Goal: Communication & Community: Answer question/provide support

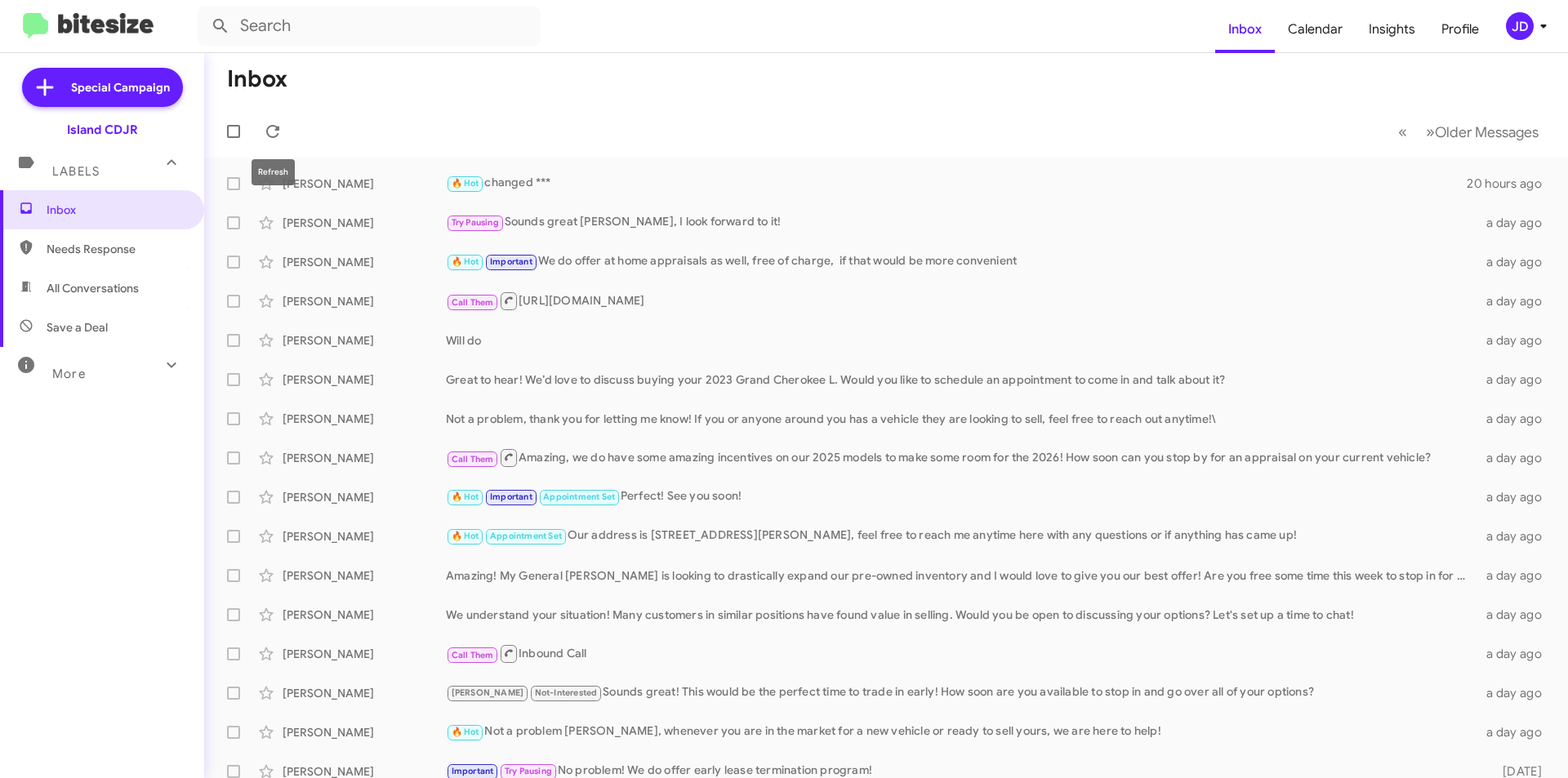
click at [281, 120] on button at bounding box center [273, 132] width 33 height 33
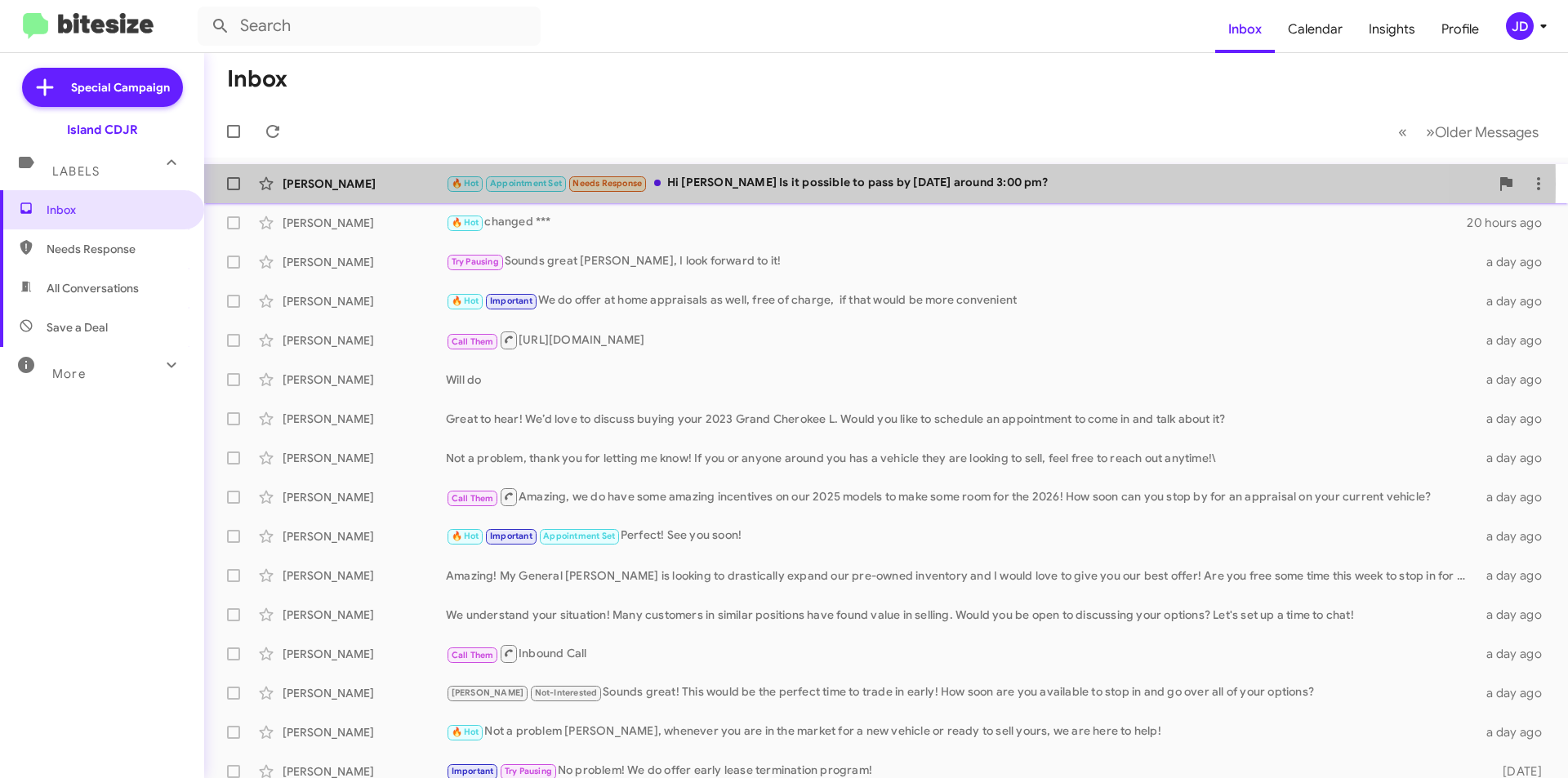
click at [672, 184] on div "🔥 Hot Appointment Set Needs Response Hi [PERSON_NAME] Is it possible to pass by…" at bounding box center [967, 184] width 1044 height 19
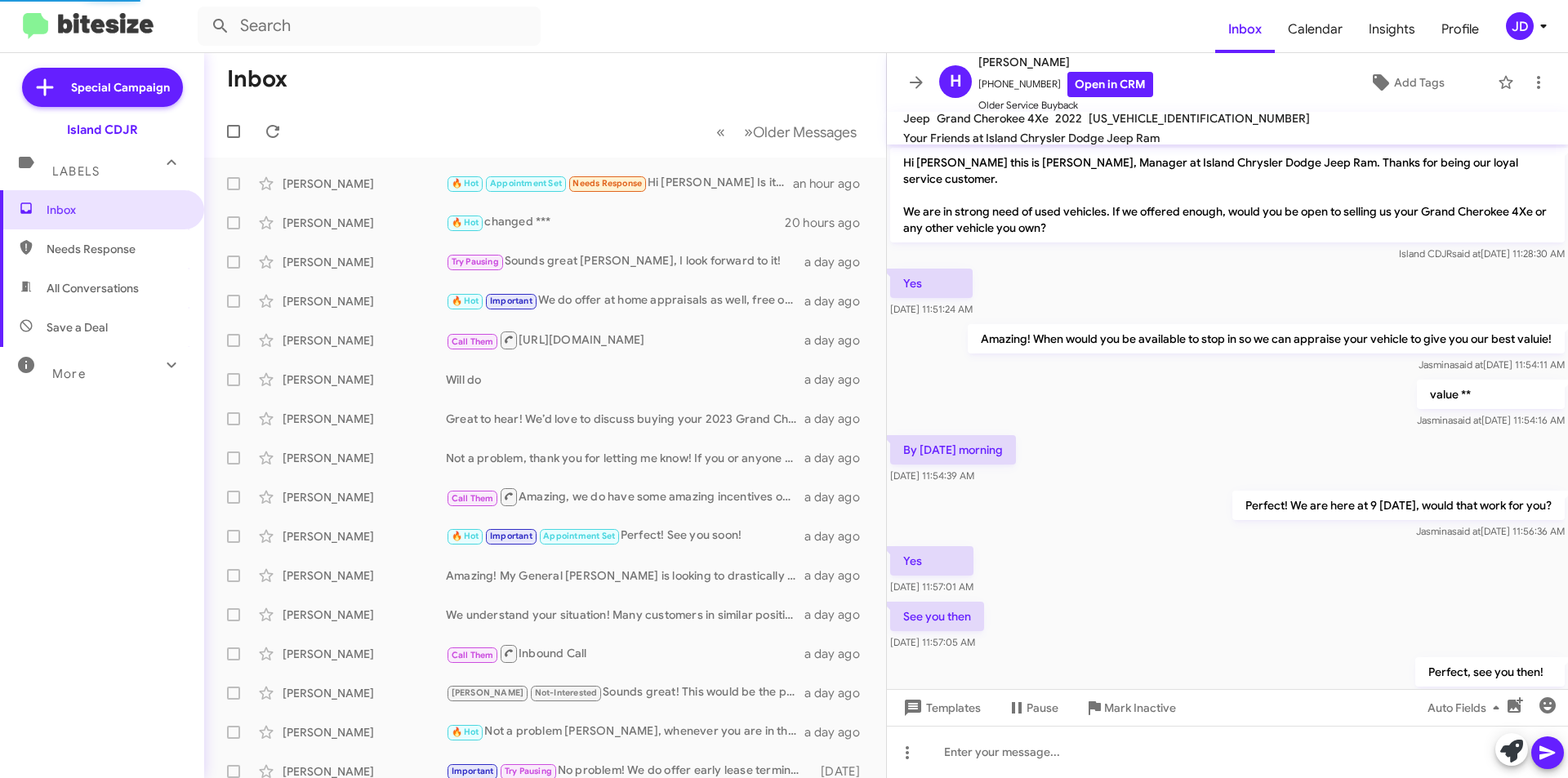
scroll to position [211, 0]
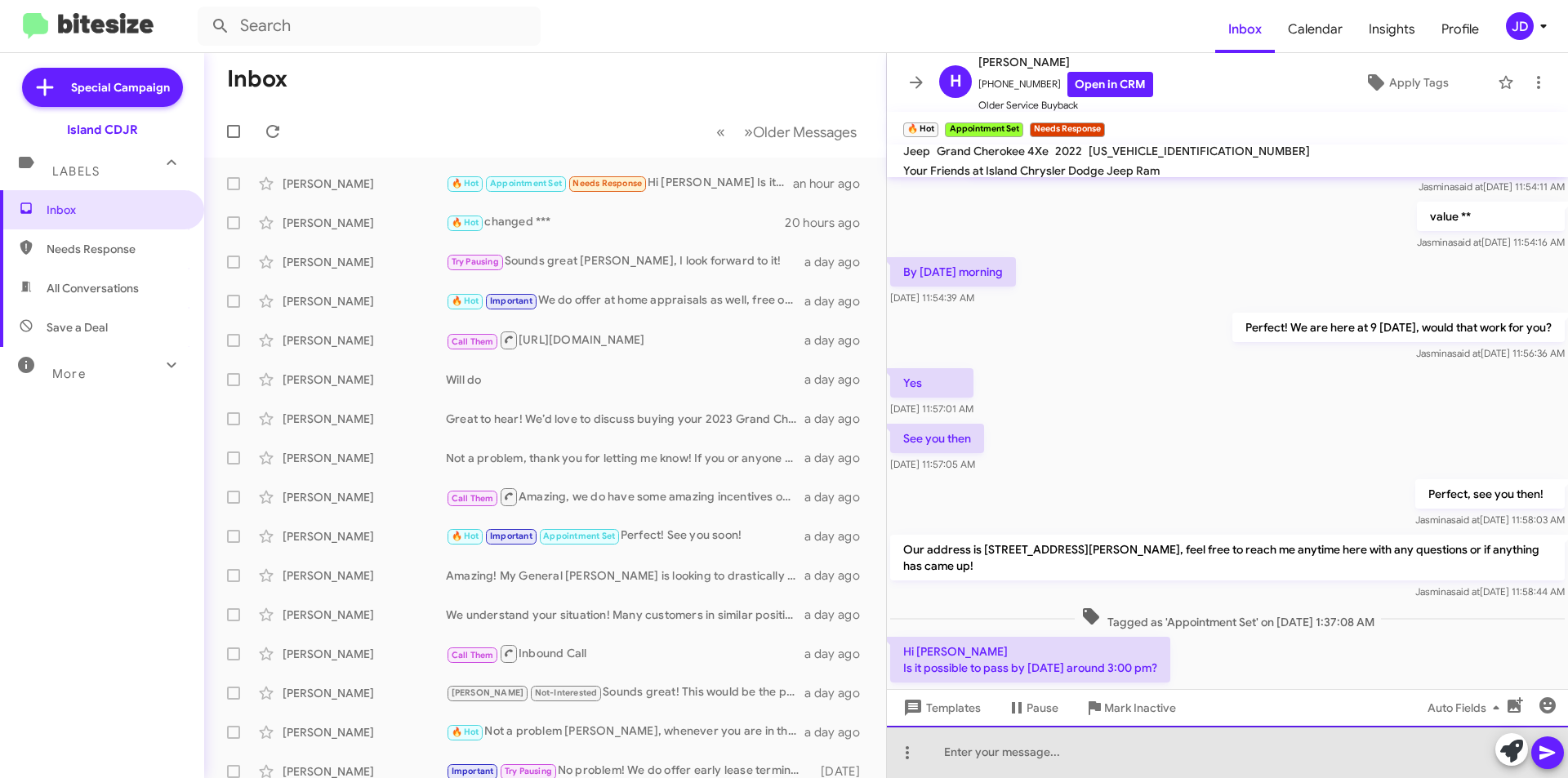
click at [1120, 756] on div at bounding box center [1227, 751] width 681 height 52
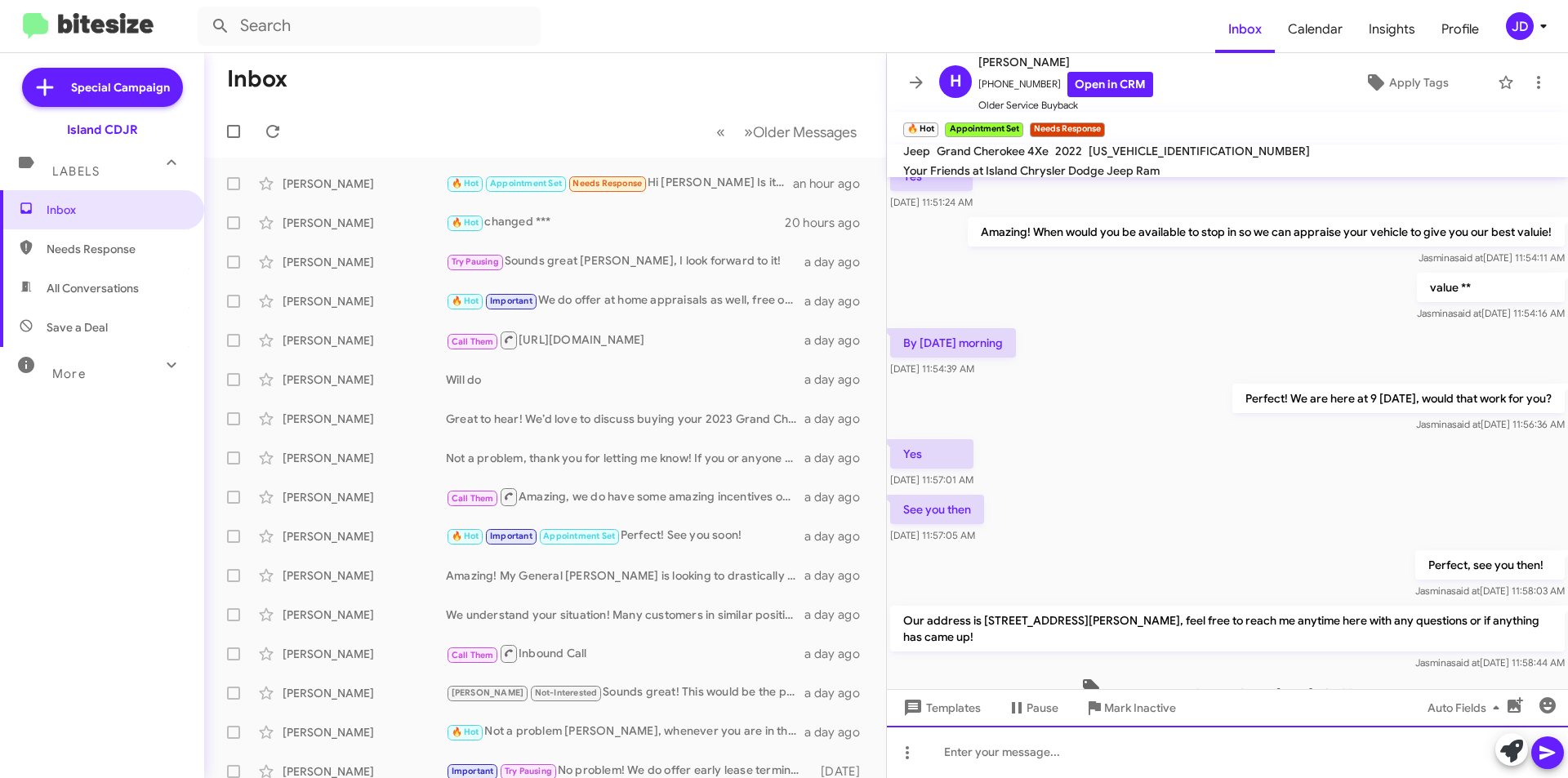
scroll to position [302, 0]
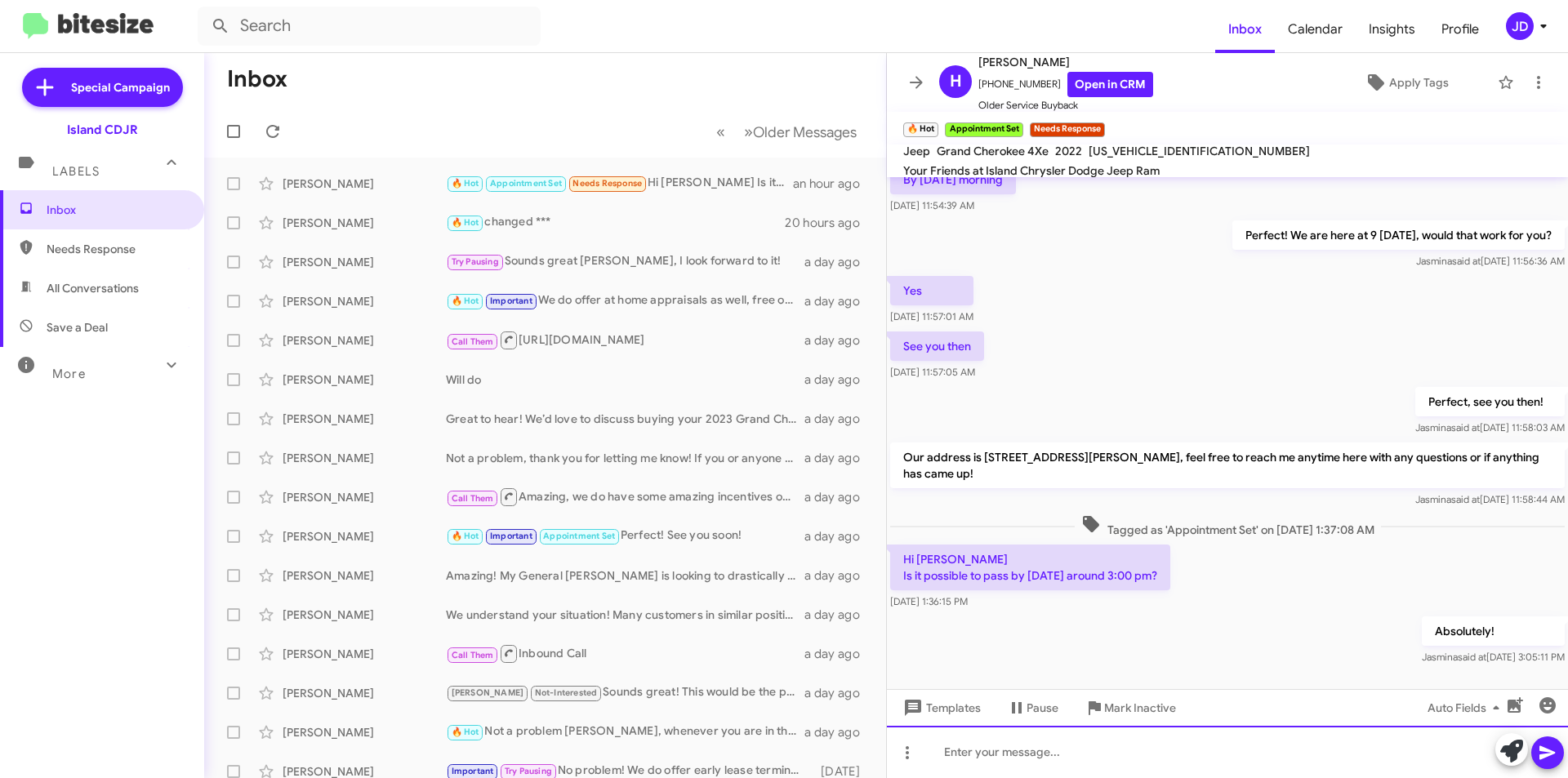
click at [1150, 739] on div at bounding box center [1227, 751] width 681 height 52
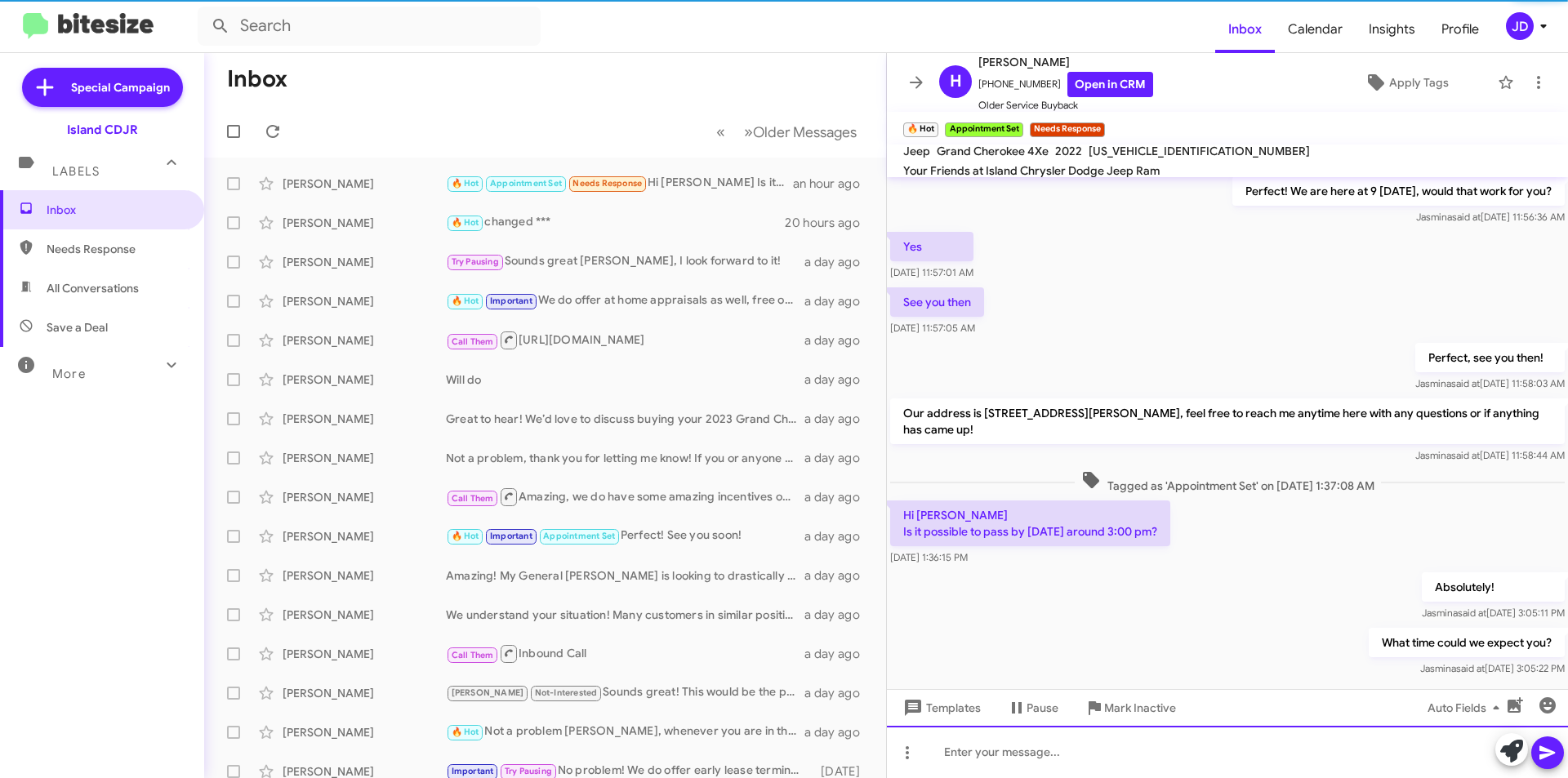
scroll to position [362, 0]
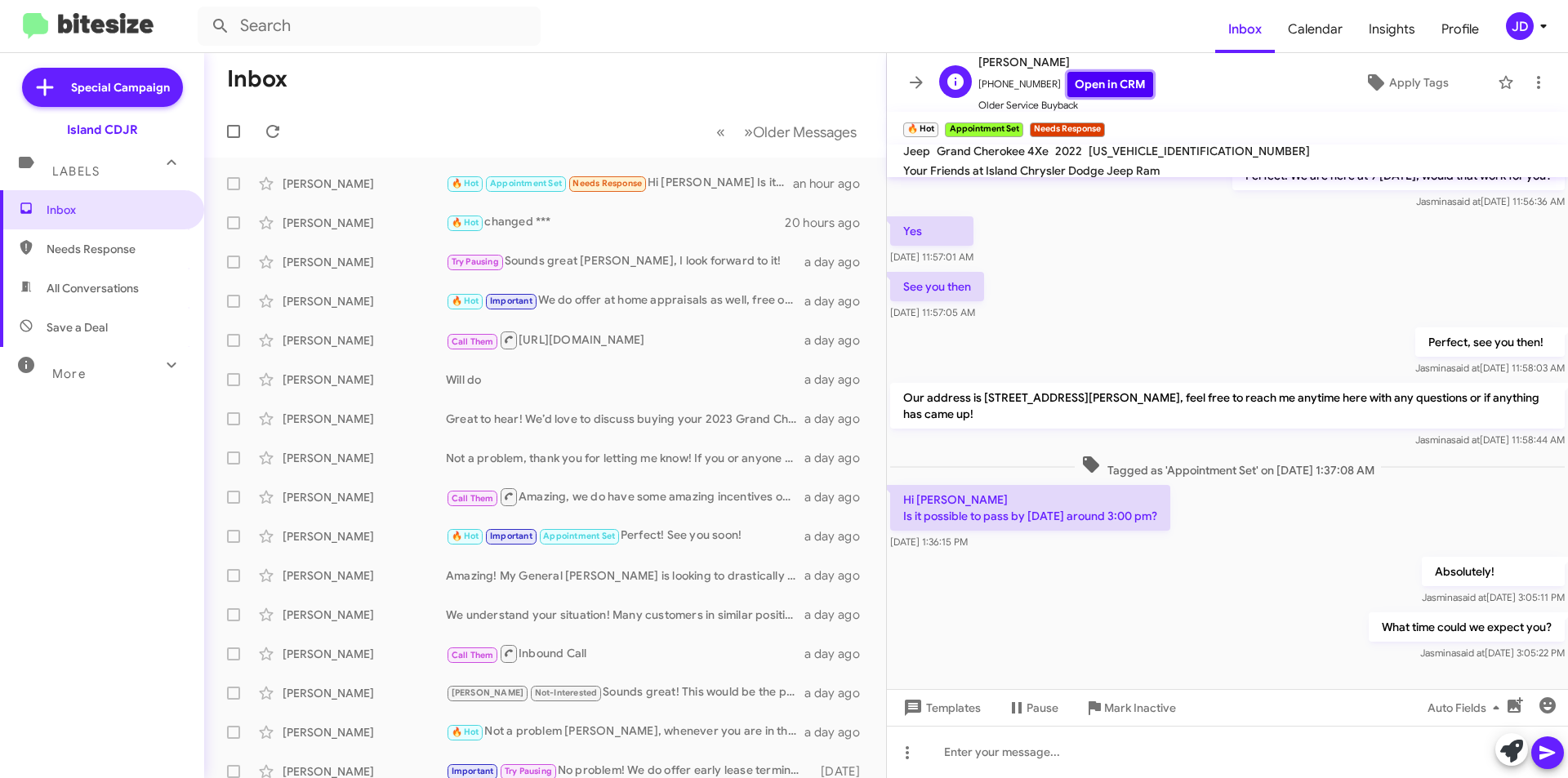
click at [1097, 88] on link "Open in CRM" at bounding box center [1109, 84] width 86 height 25
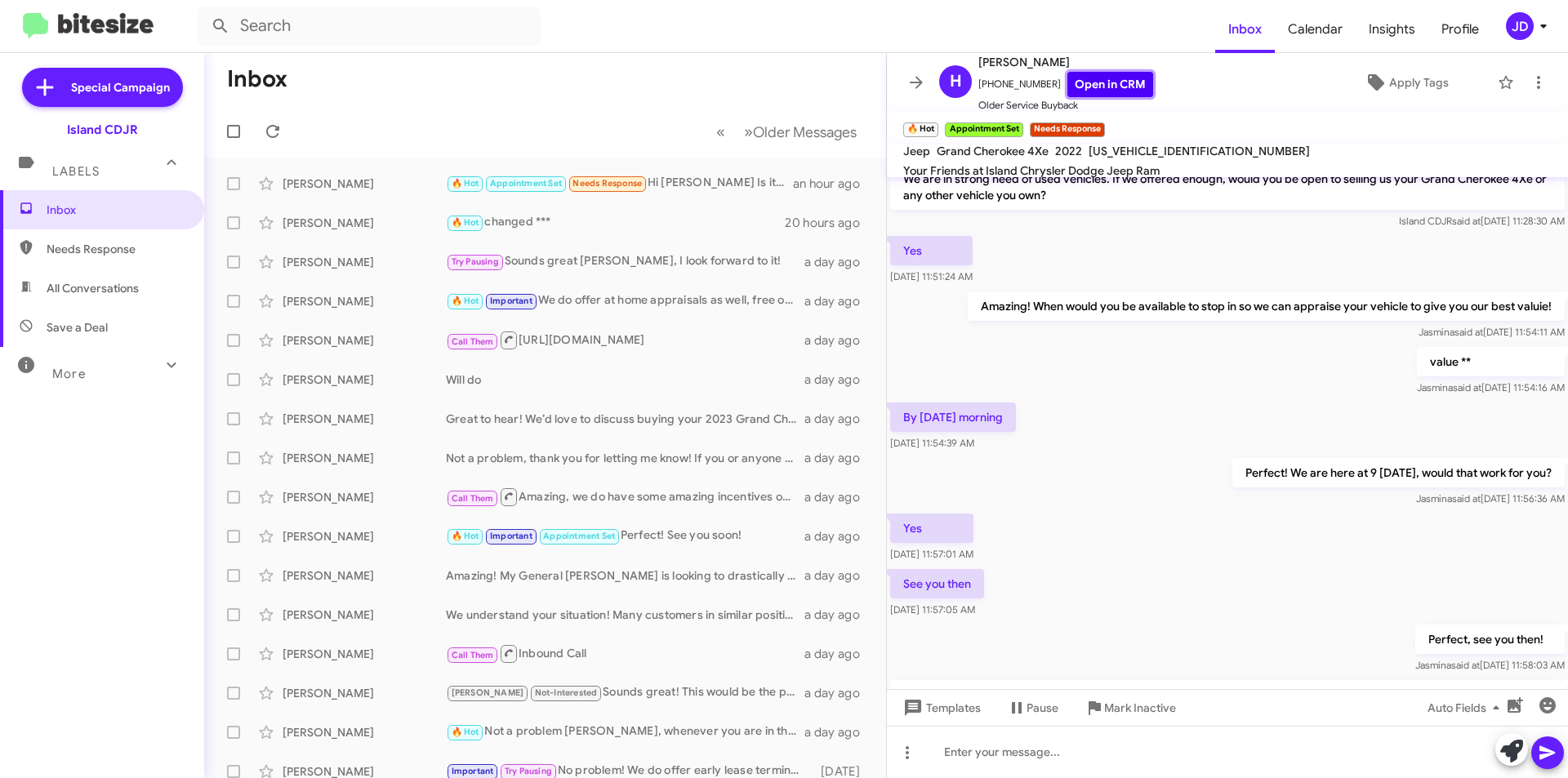
scroll to position [0, 0]
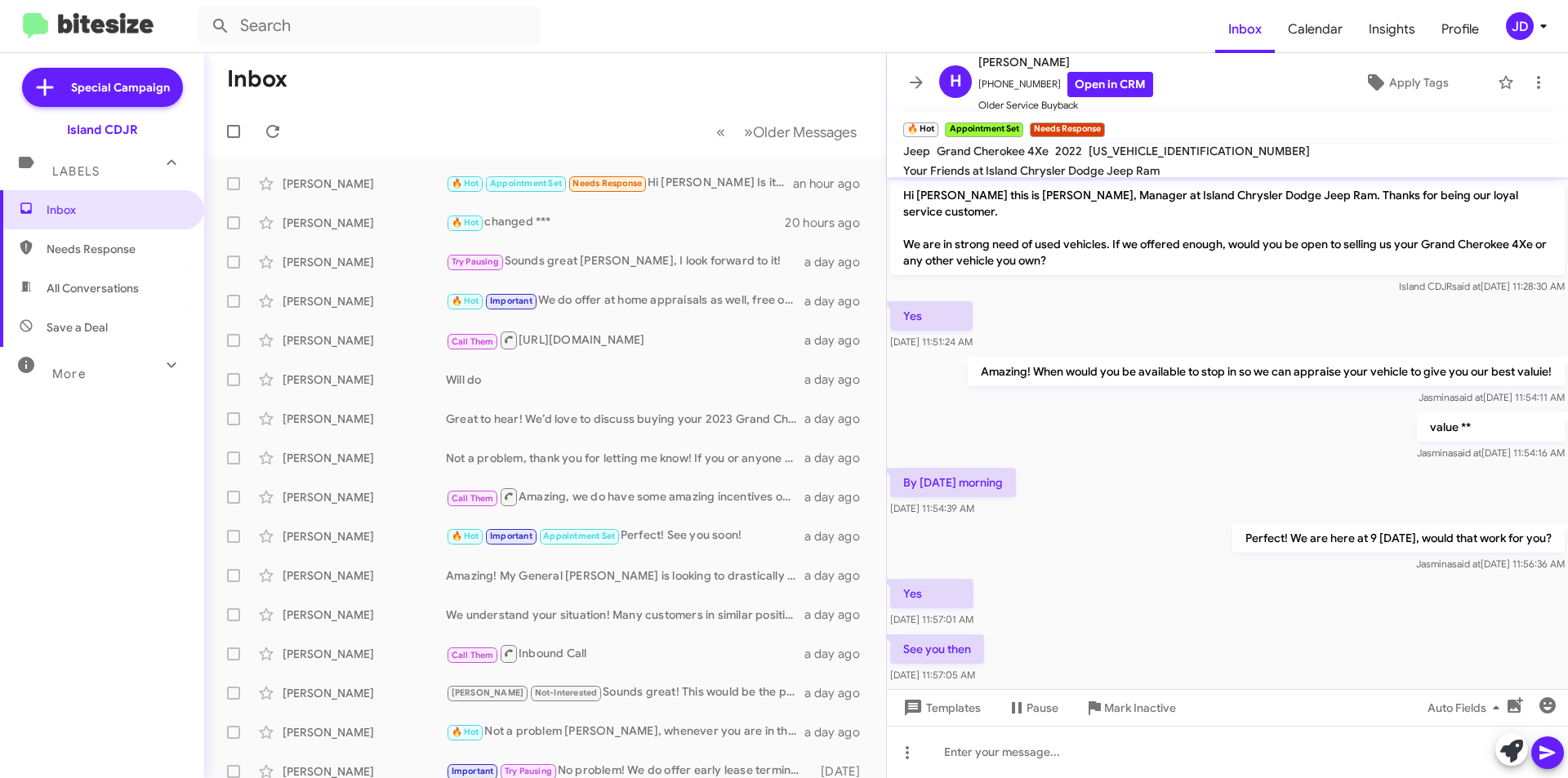
click at [1104, 322] on div "Yes [DATE] 11:51:24 AM" at bounding box center [1227, 326] width 681 height 55
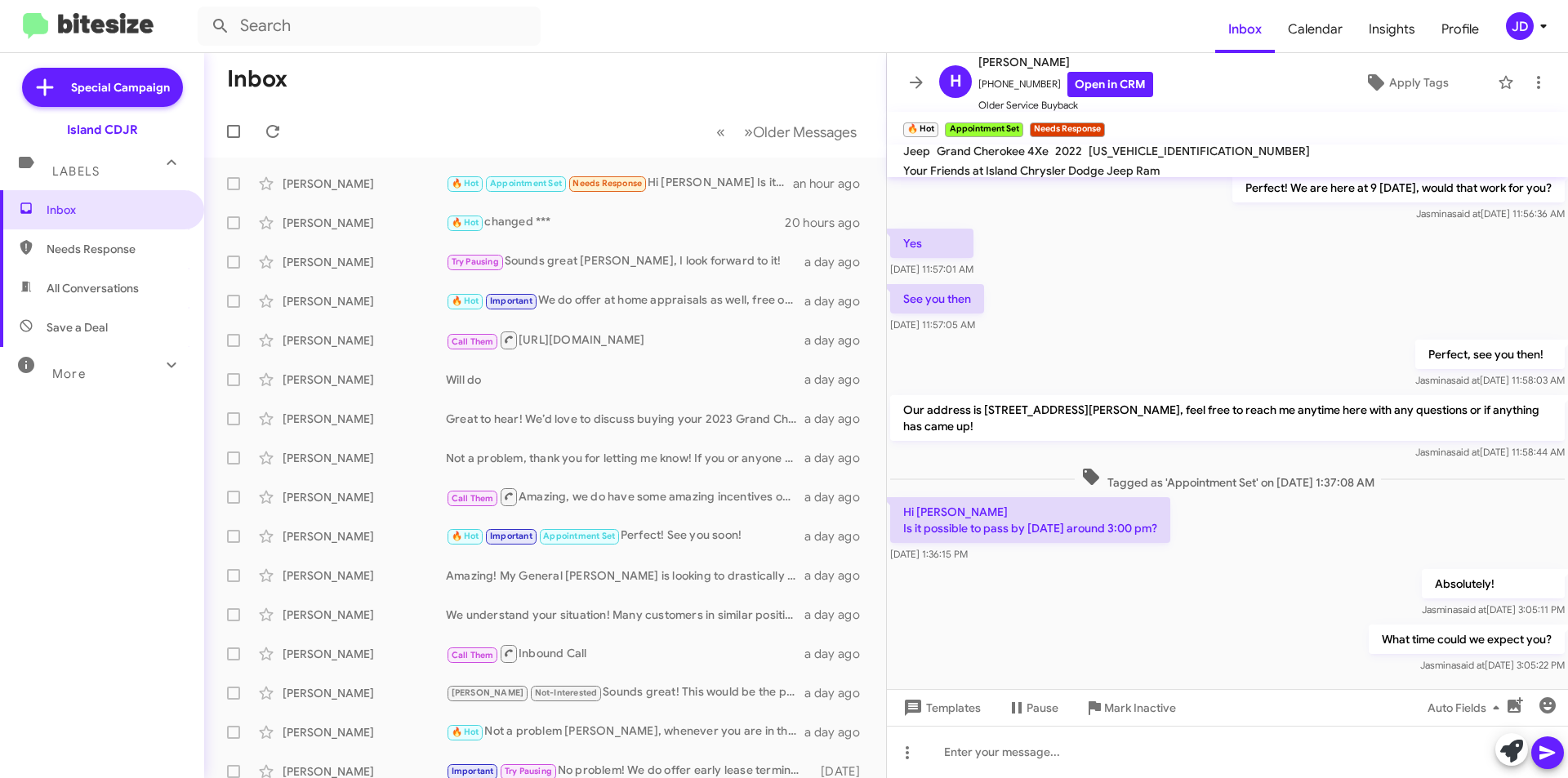
scroll to position [362, 0]
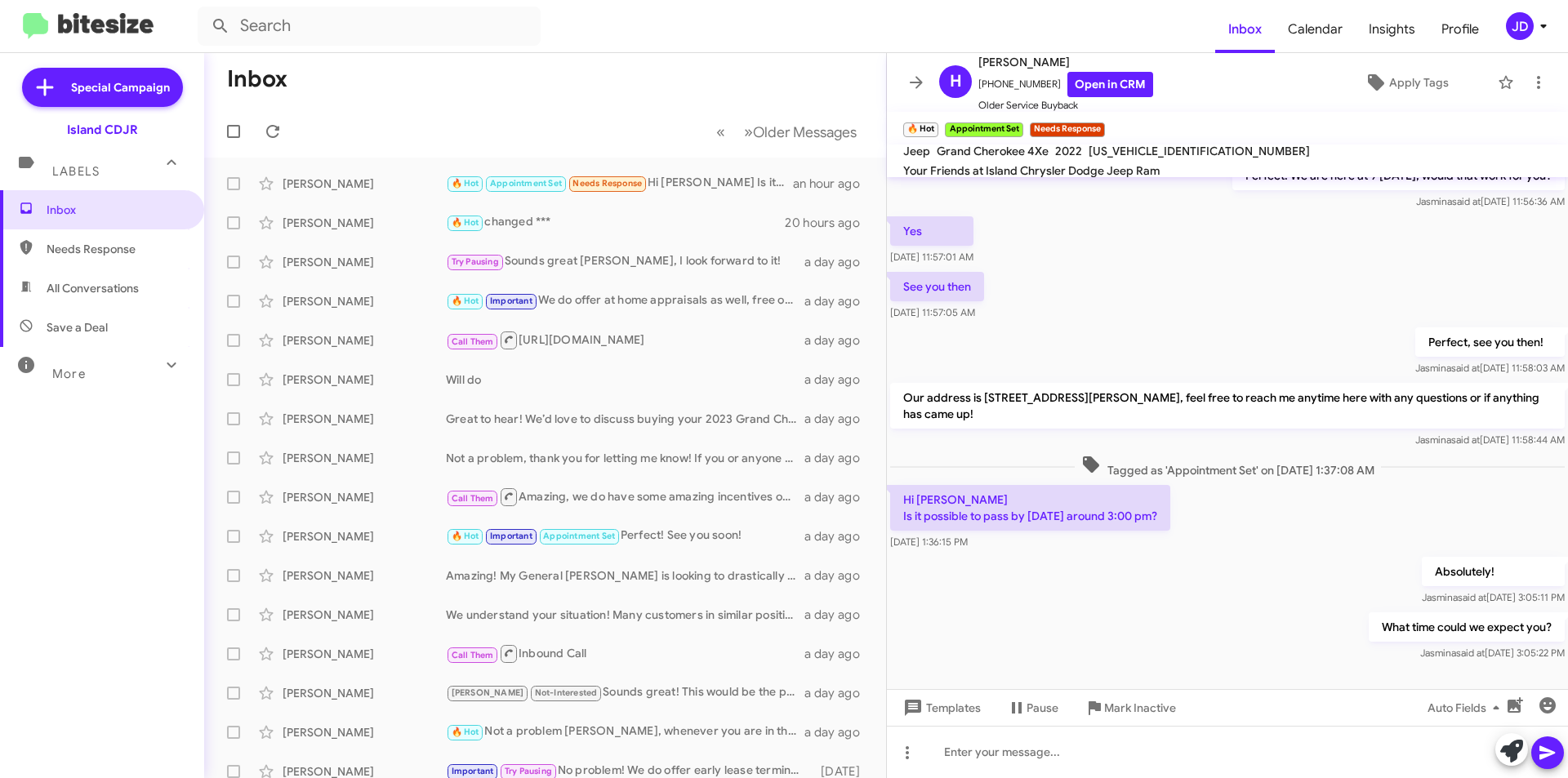
click at [1090, 362] on div "Perfect, see you then! [PERSON_NAME] said at [DATE] 11:58:03 AM" at bounding box center [1227, 352] width 681 height 55
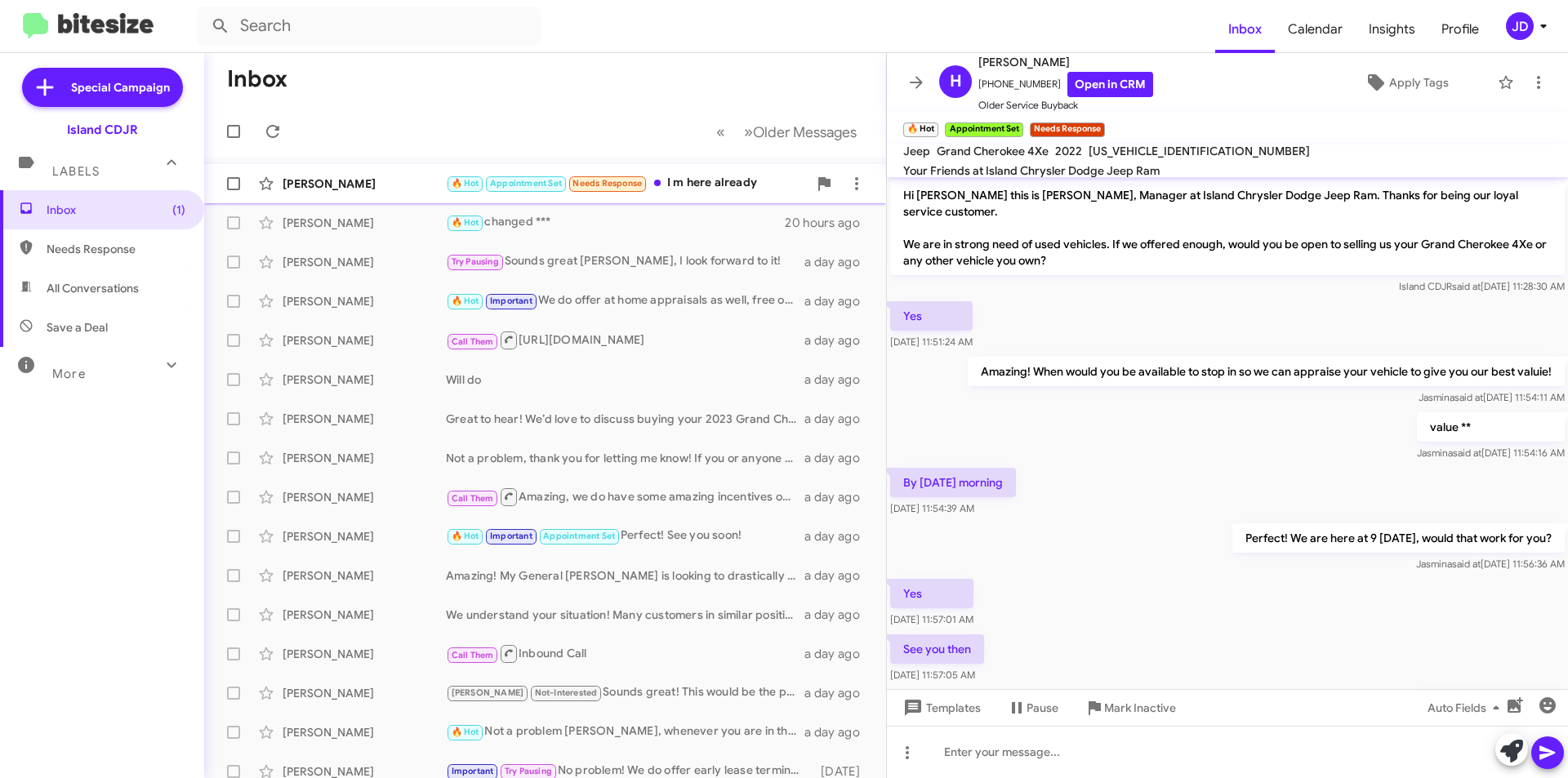
click at [711, 187] on div "🔥 Hot Appointment Set Needs Response I m here already" at bounding box center [626, 184] width 361 height 19
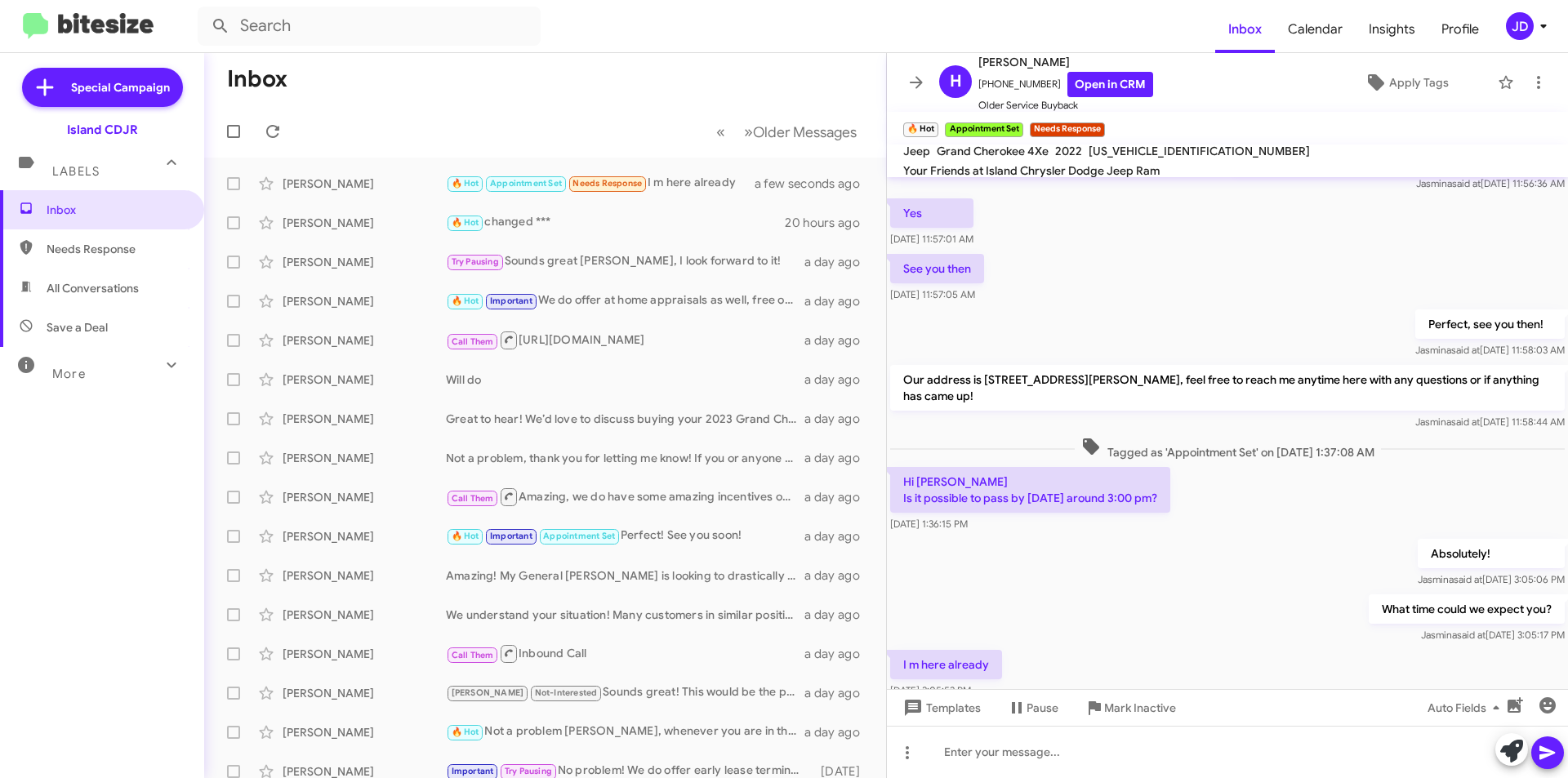
scroll to position [340, 0]
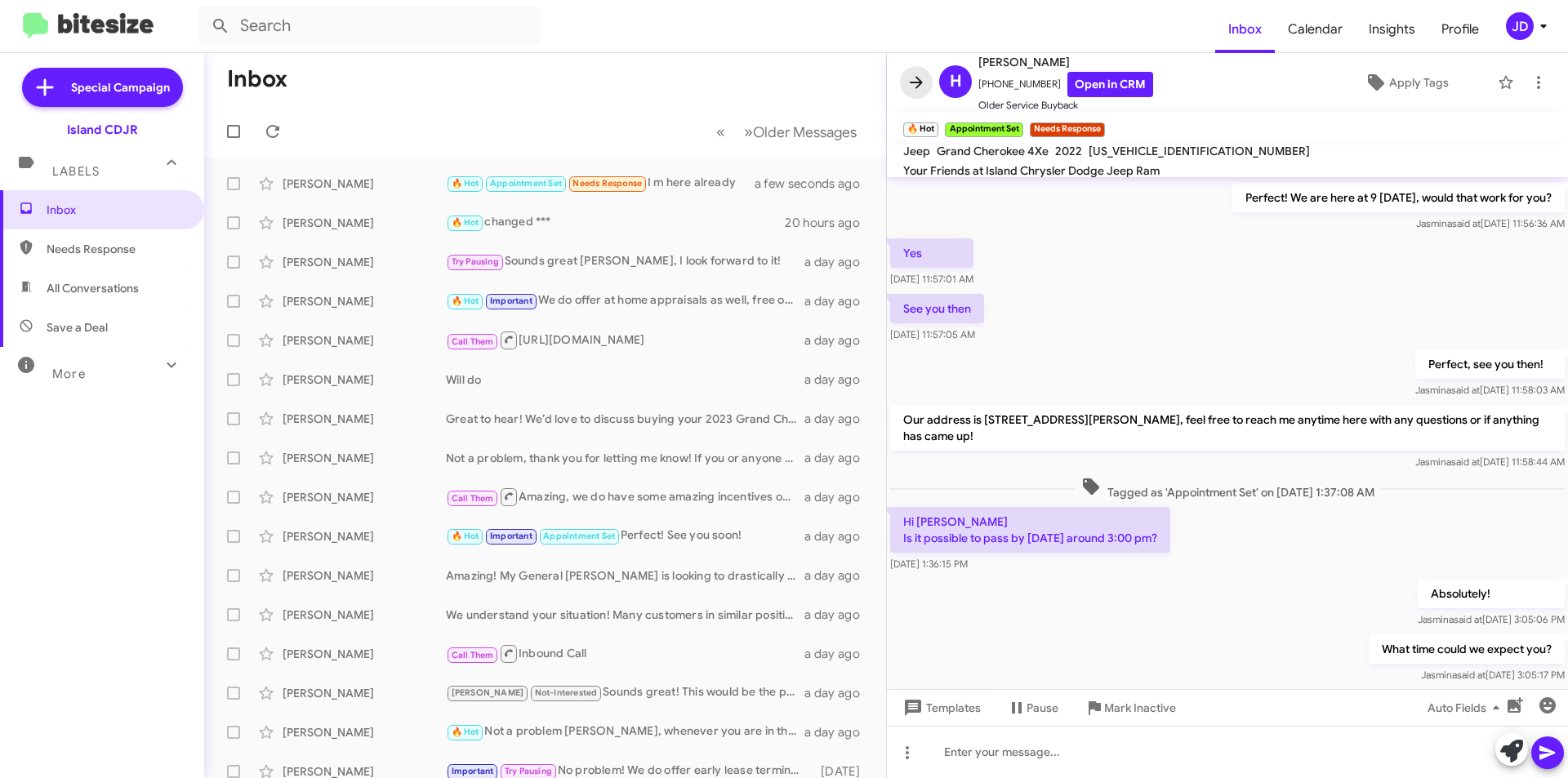
click at [908, 87] on icon at bounding box center [916, 82] width 20 height 20
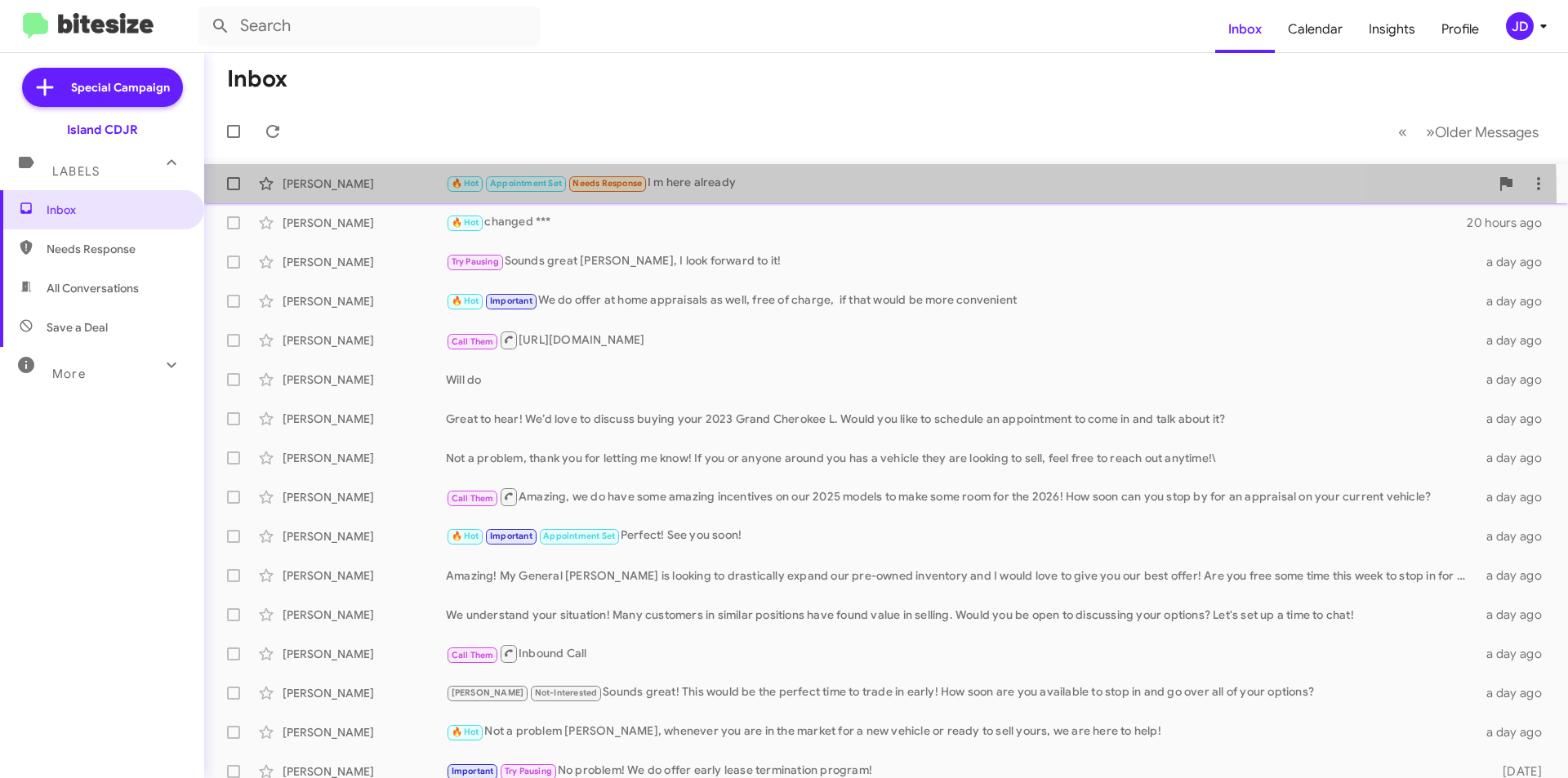
click at [630, 196] on div "[PERSON_NAME] 🔥 Hot Appointment Set Needs Response I m here already a few secon…" at bounding box center [886, 184] width 1337 height 33
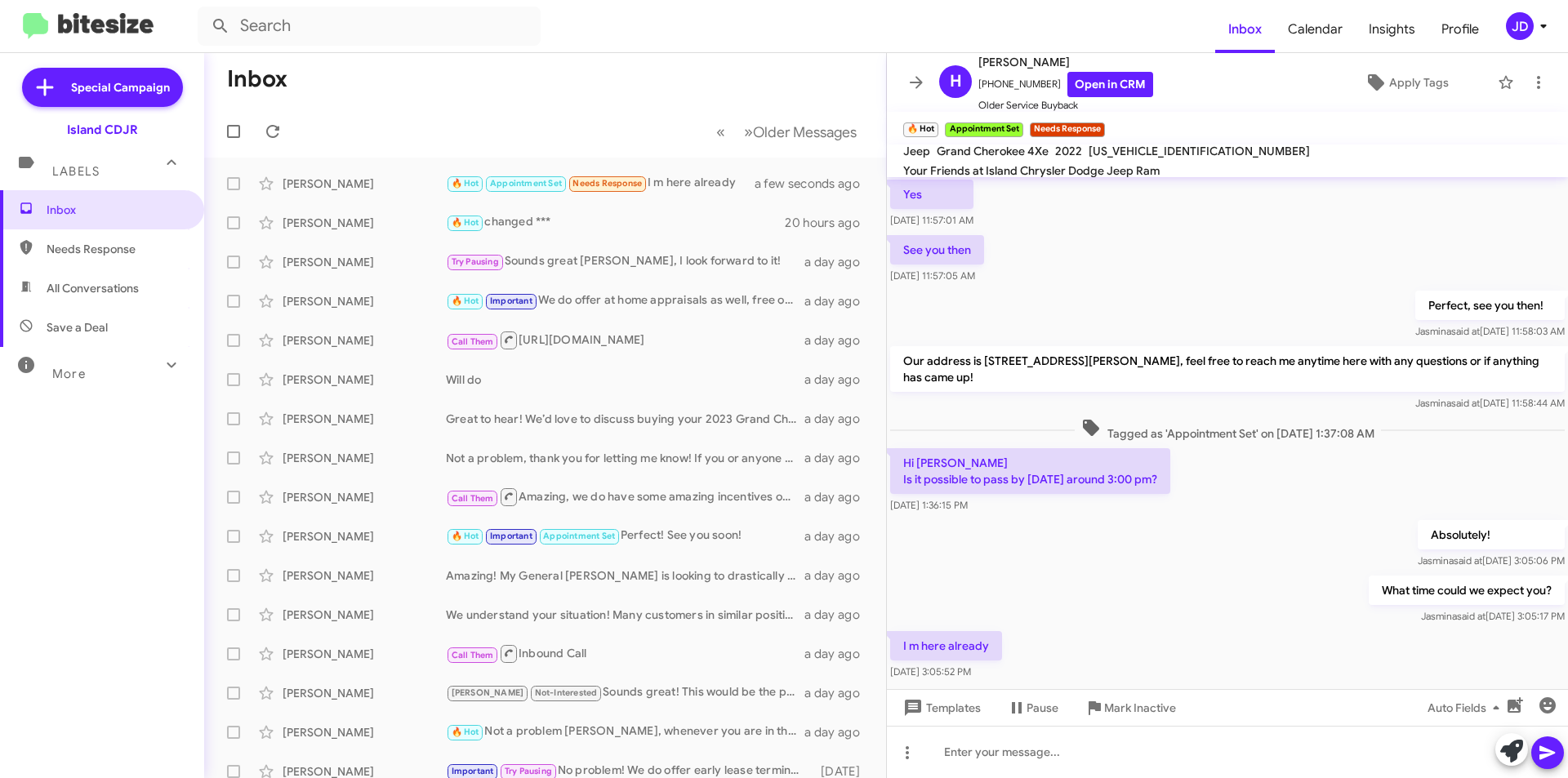
scroll to position [422, 0]
